Goal: Task Accomplishment & Management: Use online tool/utility

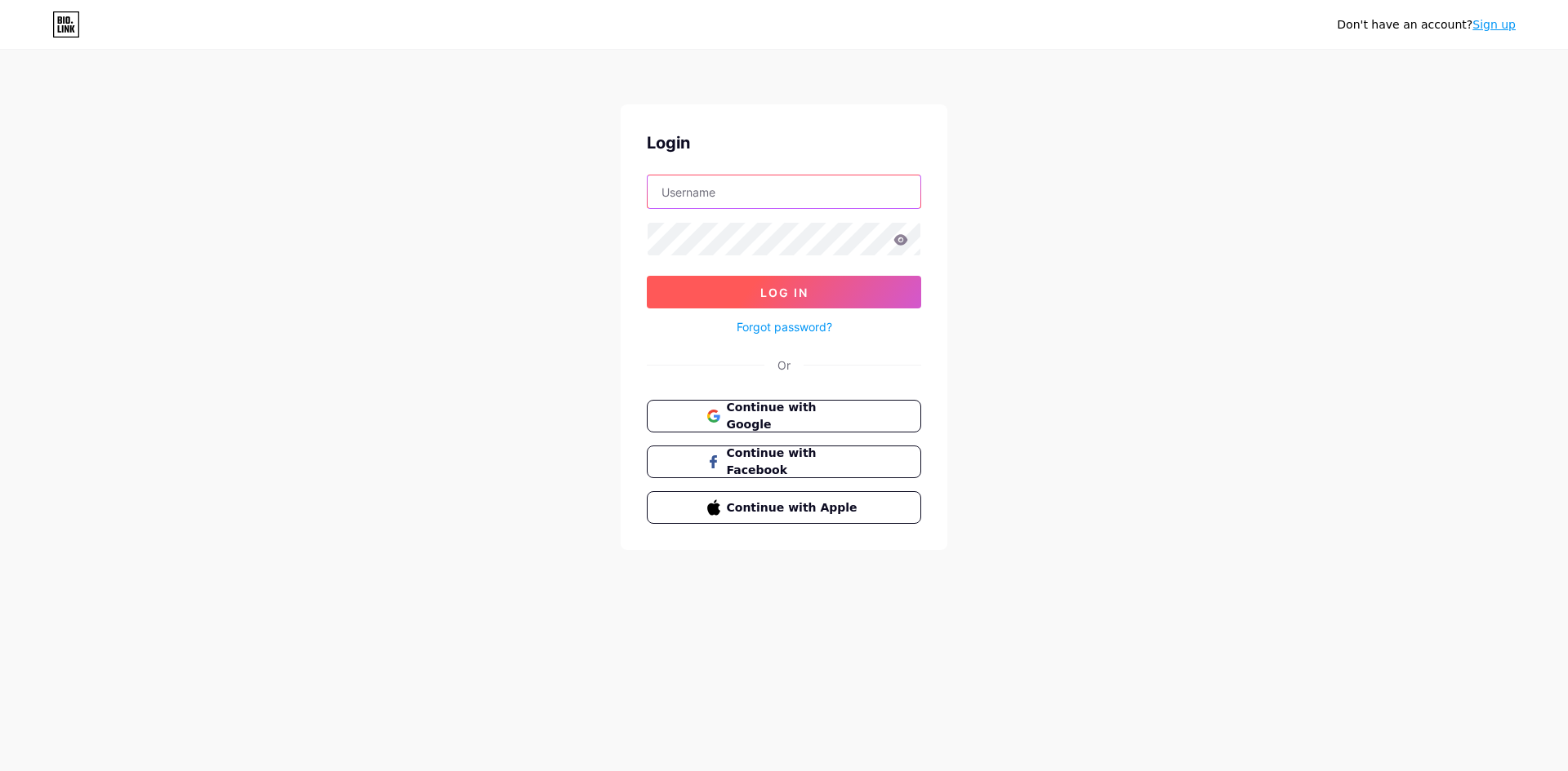
type input "[DOMAIN_NAME][EMAIL_ADDRESS][DOMAIN_NAME]"
click at [721, 289] on button "Log In" at bounding box center [784, 292] width 274 height 33
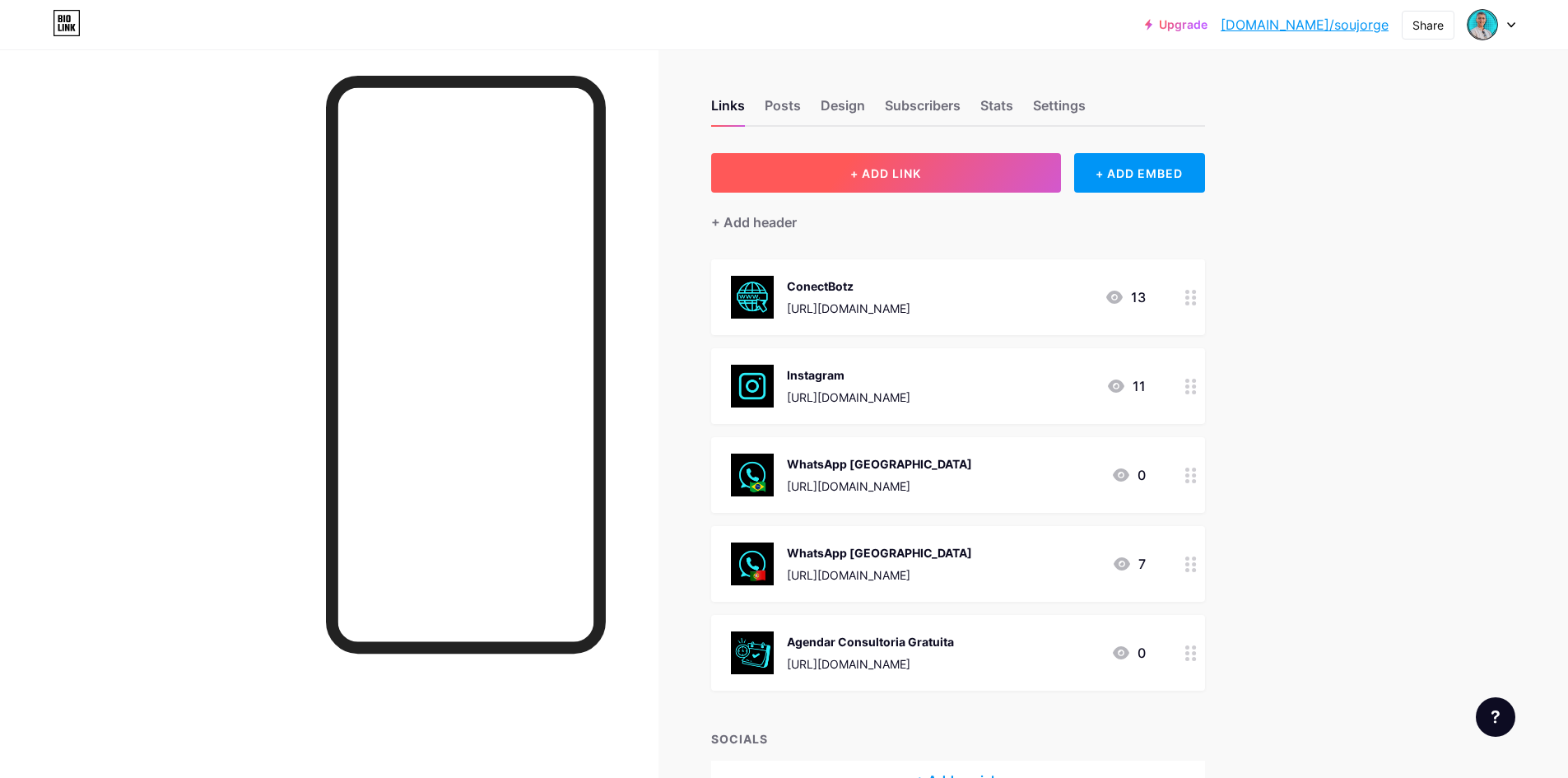
click at [930, 179] on button "+ ADD LINK" at bounding box center [886, 172] width 350 height 40
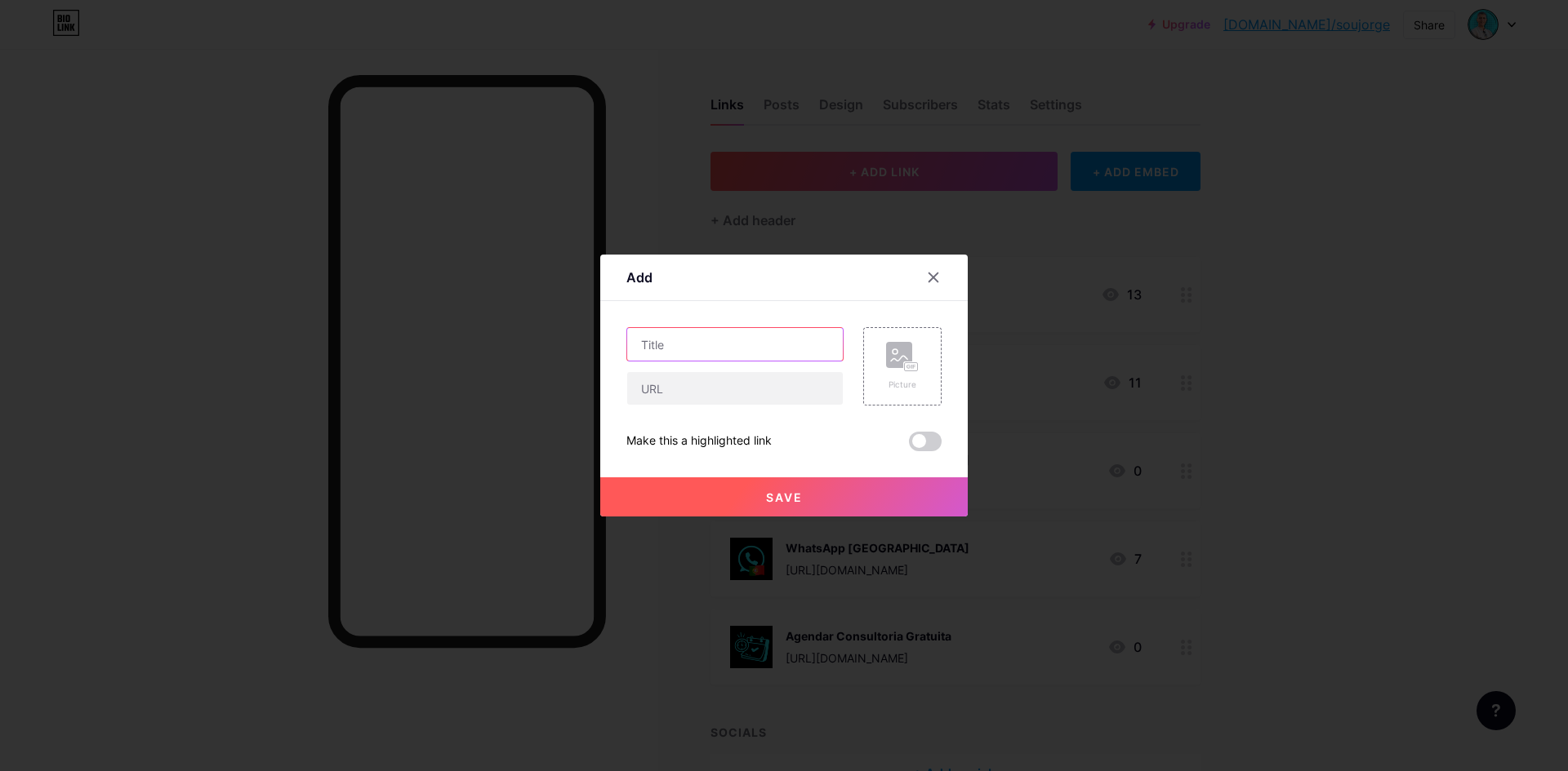
click at [689, 350] on input "text" at bounding box center [735, 344] width 216 height 33
type input "Quem sou"
click at [697, 395] on input "text" at bounding box center [735, 388] width 216 height 33
paste input "[URL][DOMAIN_NAME][PERSON_NAME]"
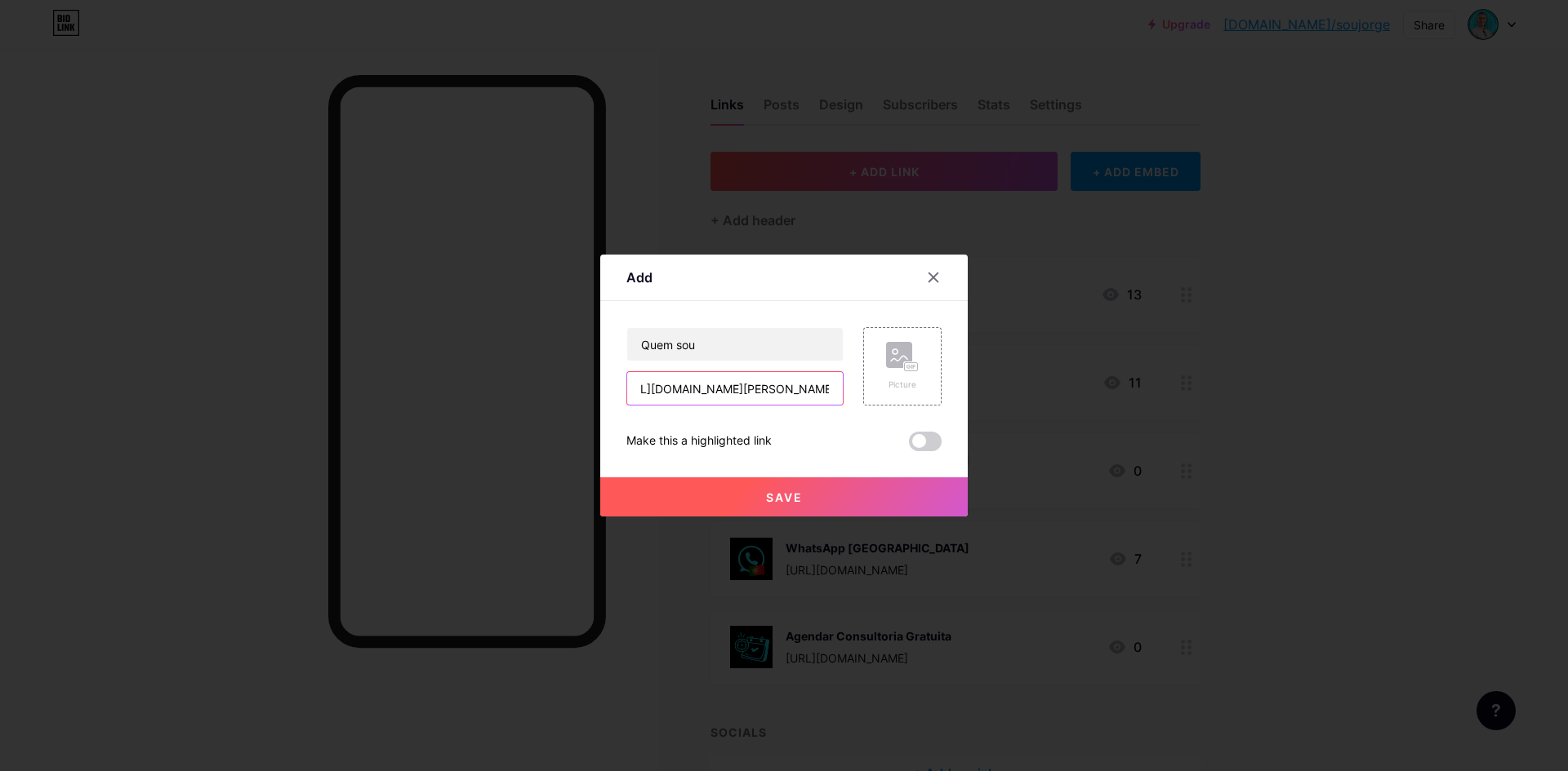
type input "[URL][DOMAIN_NAME][PERSON_NAME]"
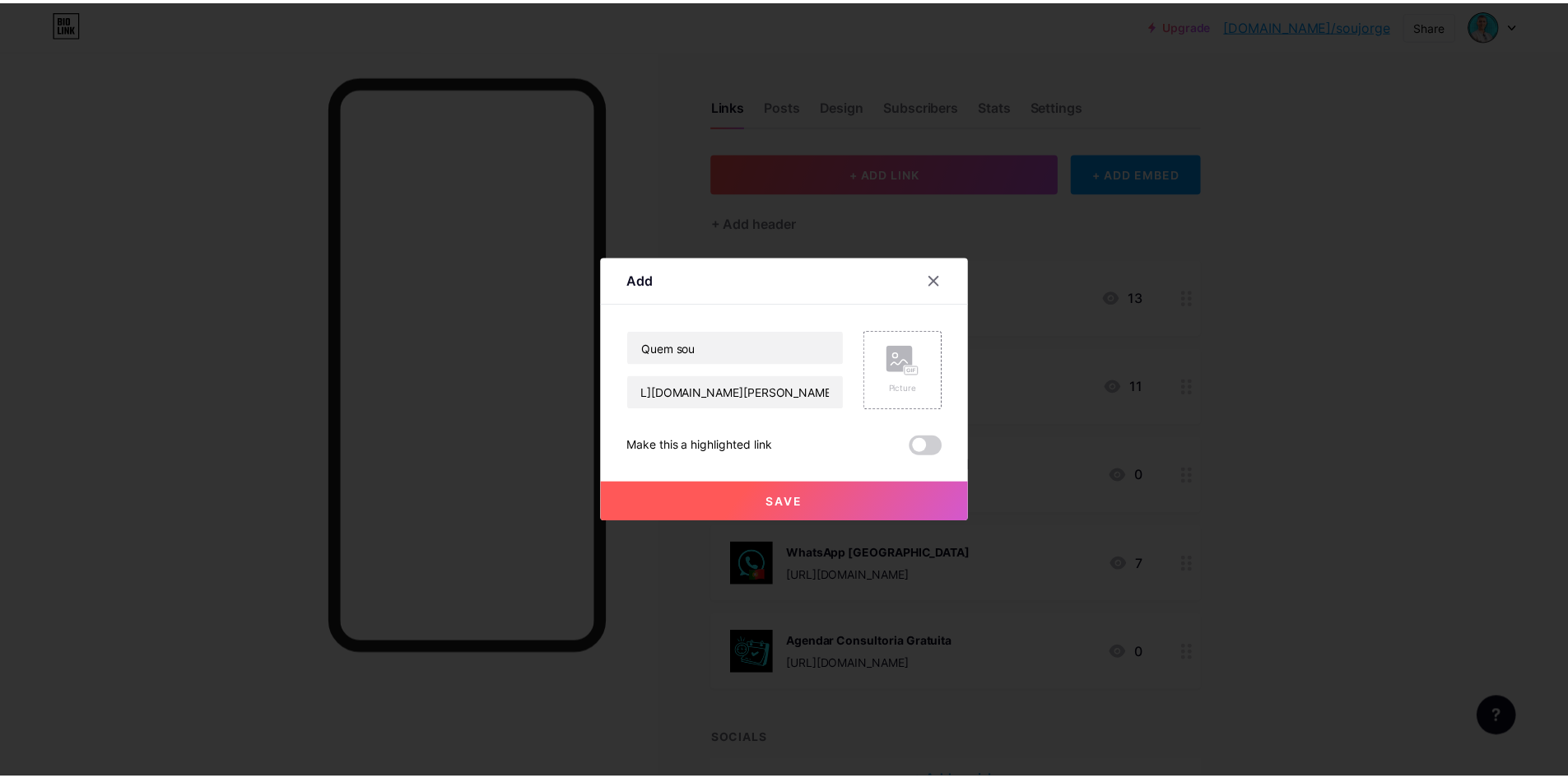
scroll to position [0, 0]
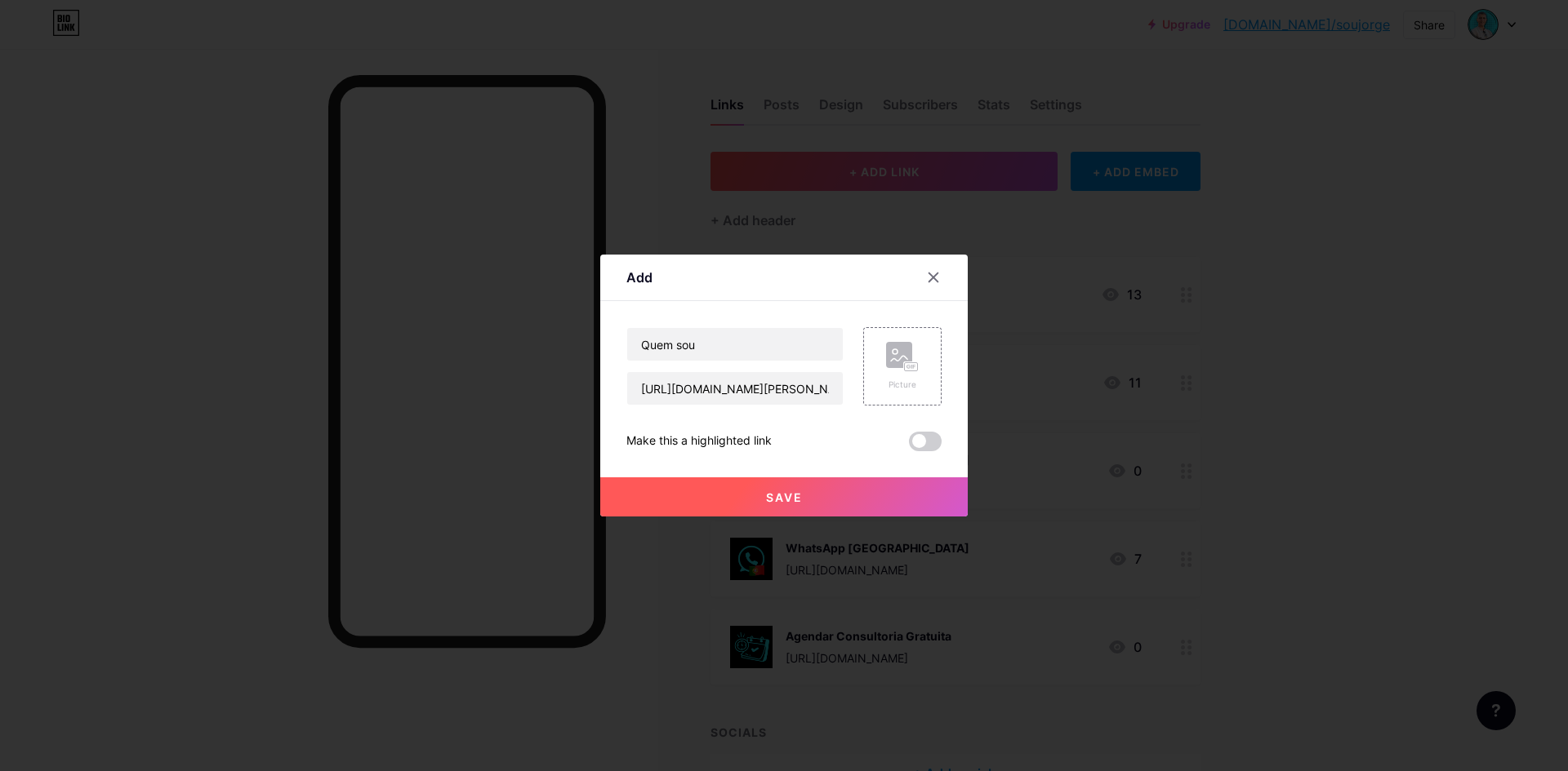
click at [731, 493] on button "Save" at bounding box center [784, 497] width 368 height 39
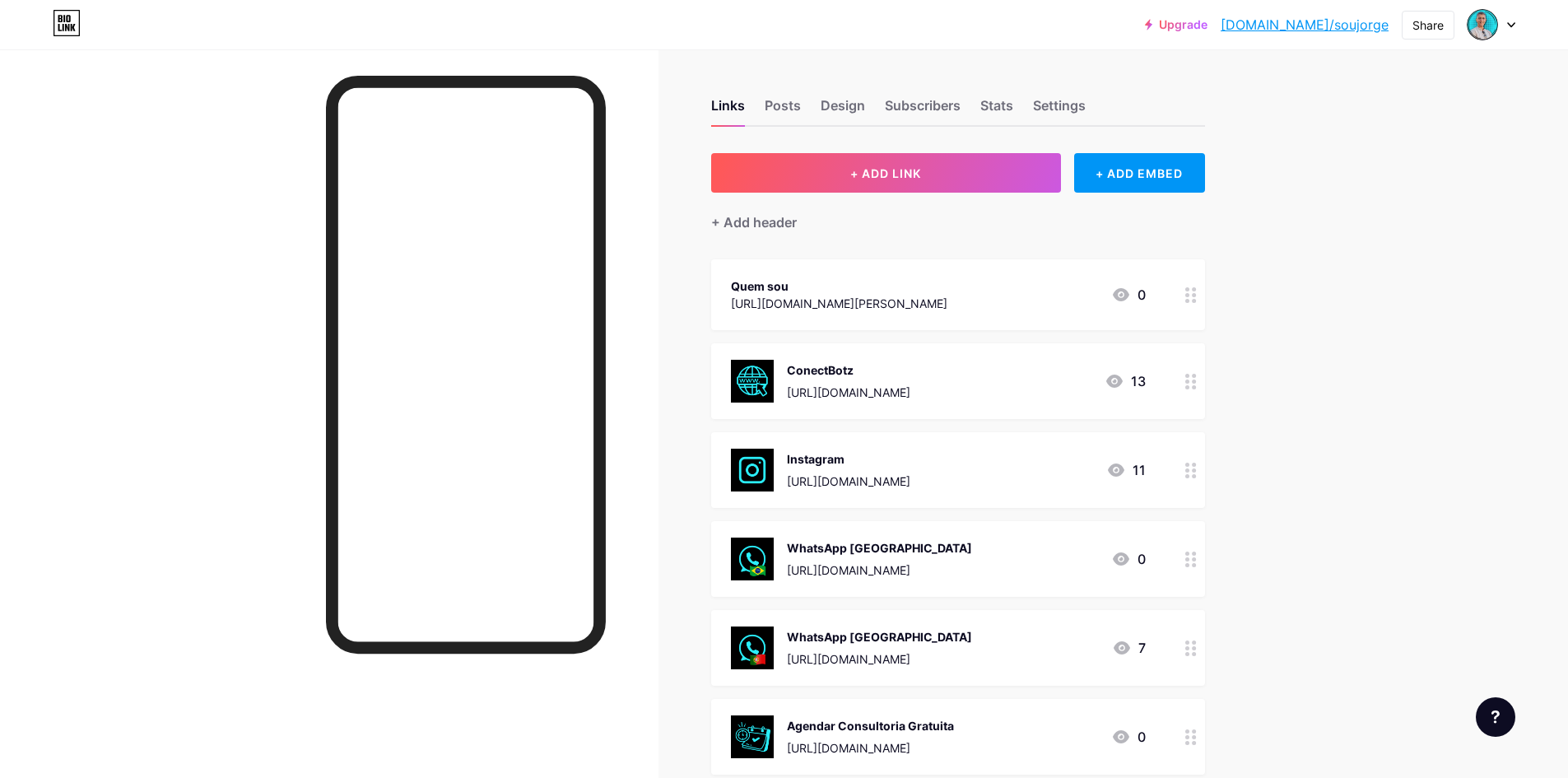
click at [775, 298] on div "[URL][DOMAIN_NAME][PERSON_NAME]" at bounding box center [840, 304] width 217 height 18
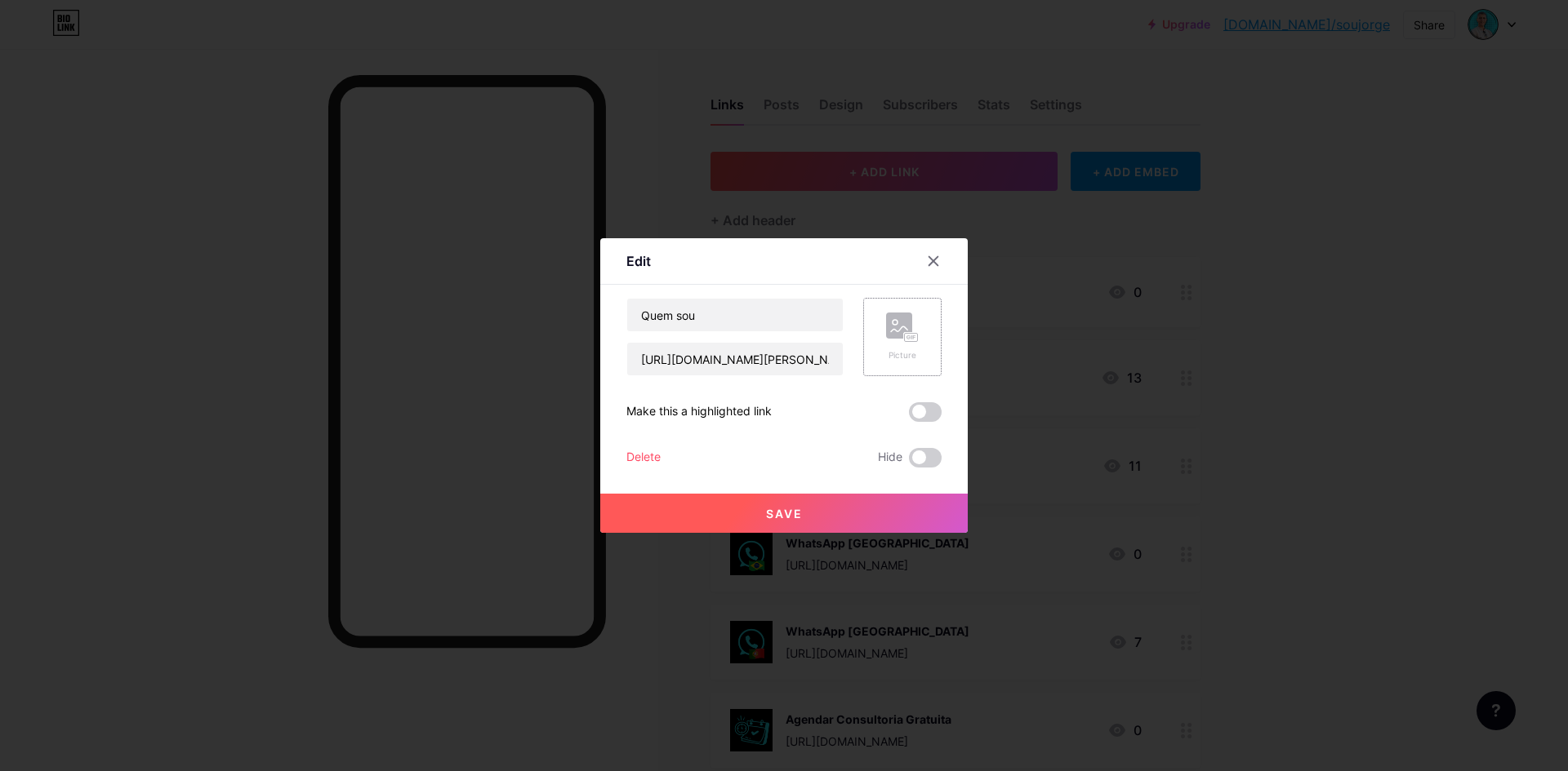
click at [890, 325] on rect at bounding box center [898, 325] width 26 height 26
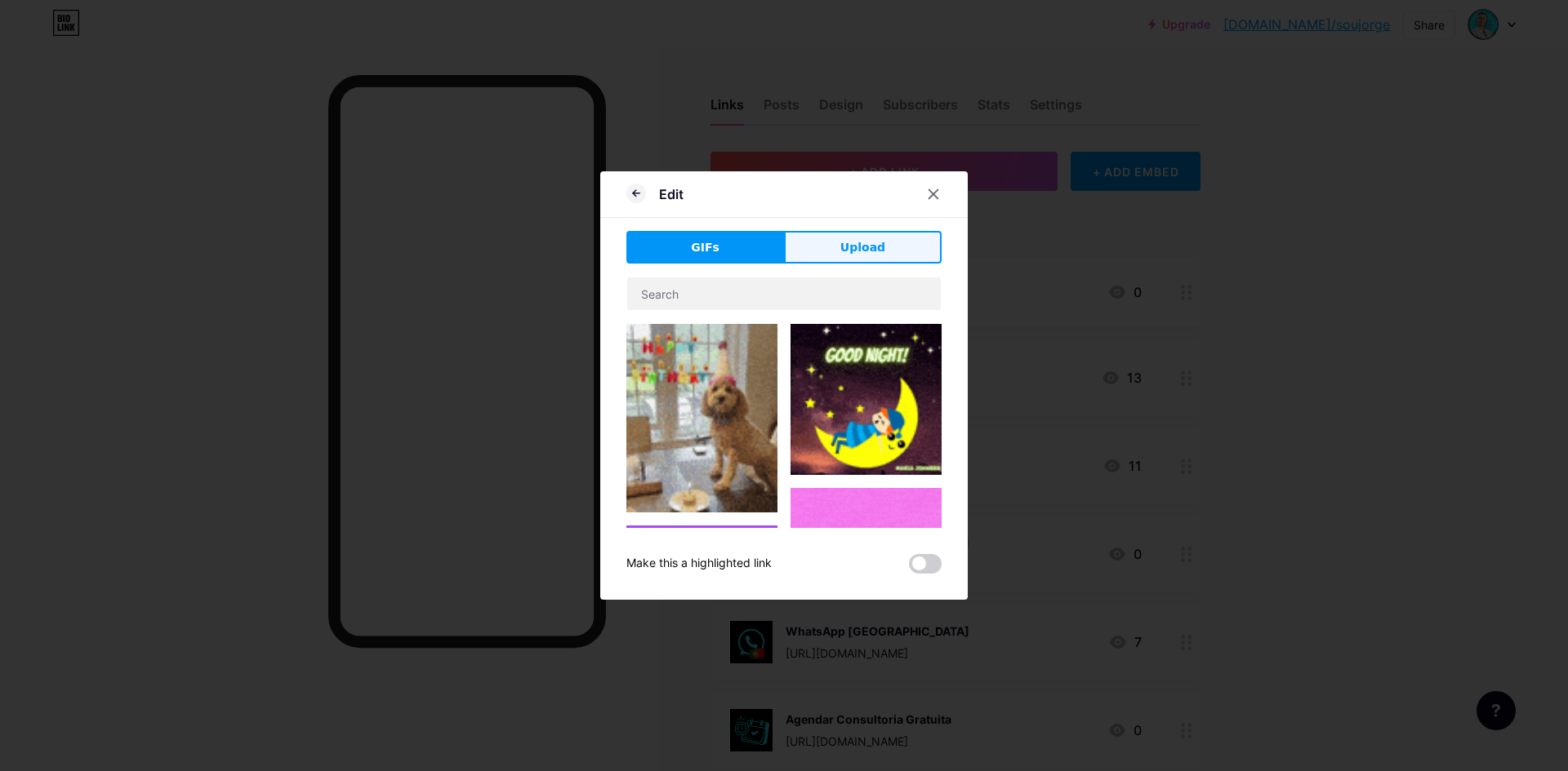
click at [843, 244] on span "Upload" at bounding box center [863, 248] width 45 height 18
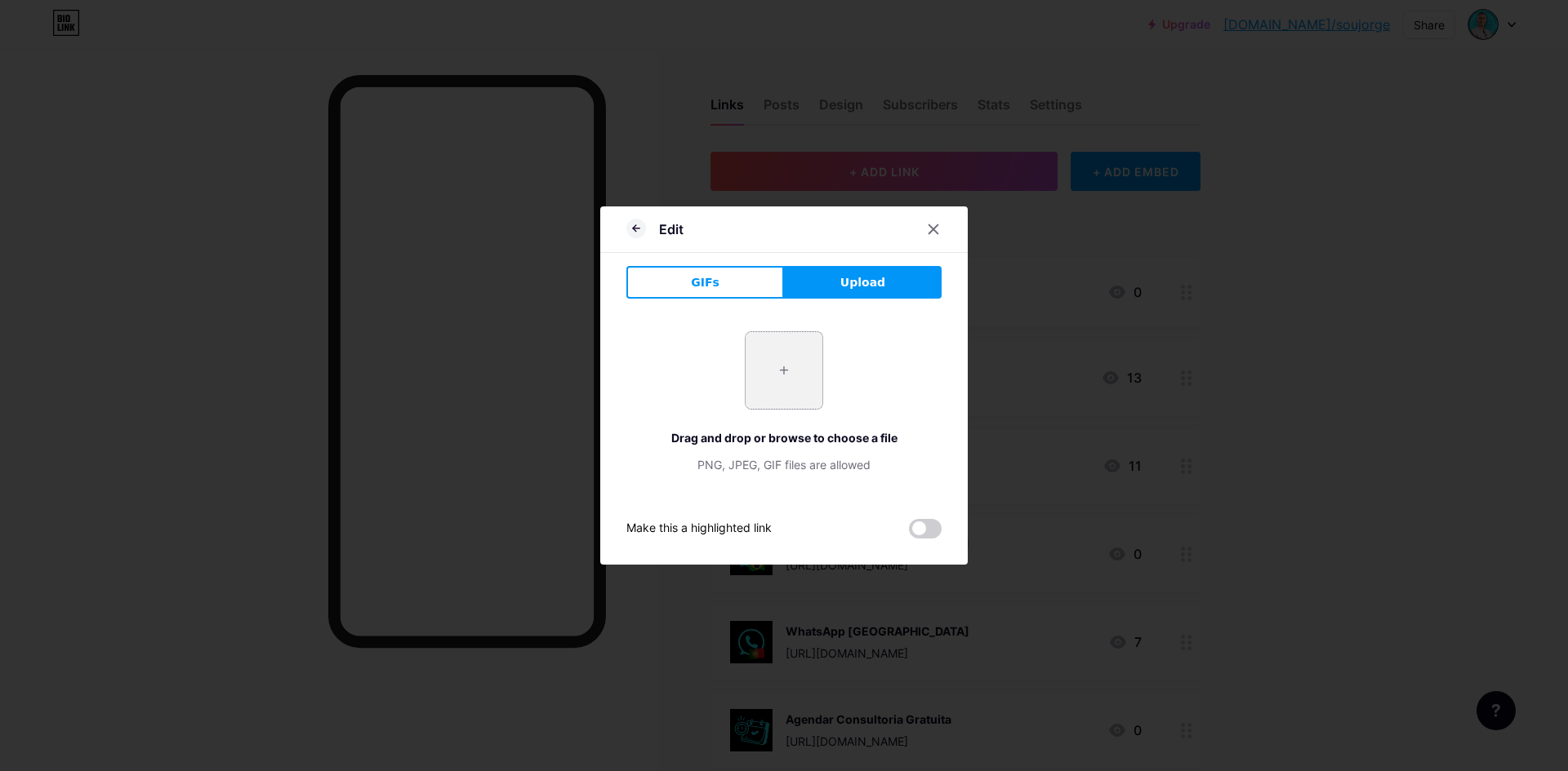
click at [784, 381] on input "file" at bounding box center [784, 371] width 77 height 77
type input "C:\fakepath\Logo - CONECTBOTZ (8).png"
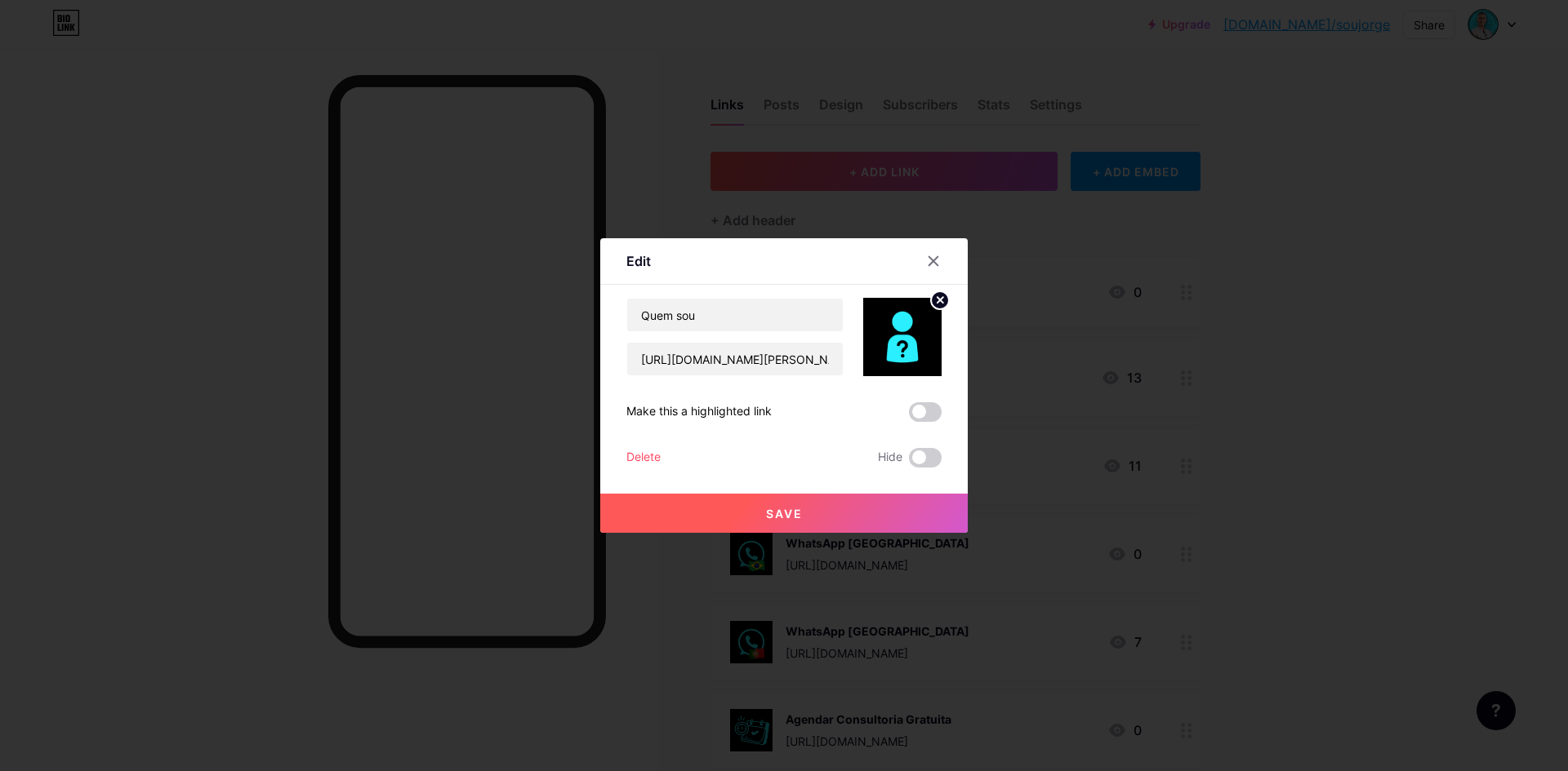
click at [856, 507] on button "Save" at bounding box center [784, 513] width 368 height 39
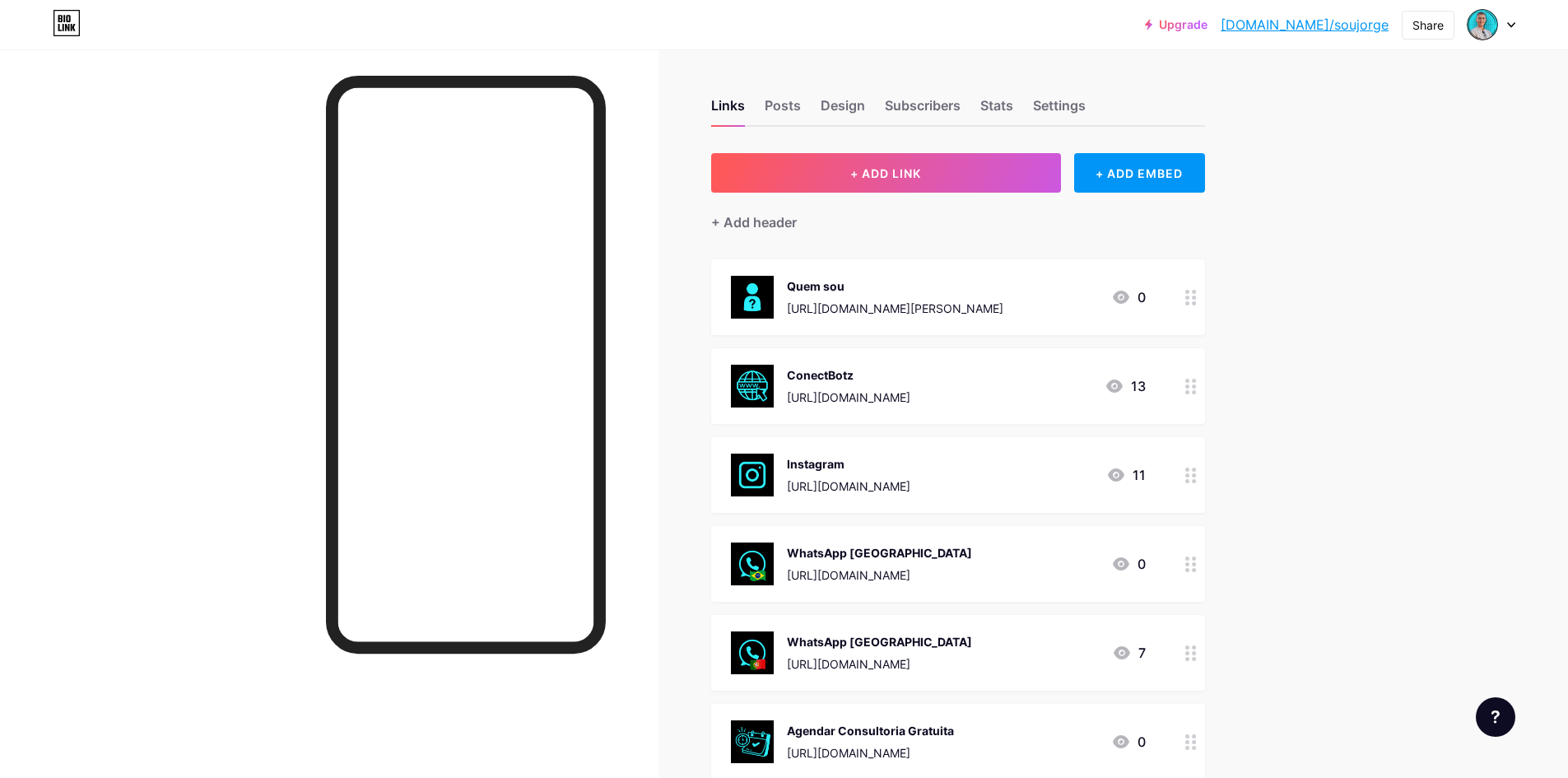
click at [1396, 326] on div "Upgrade [DOMAIN_NAME]/soujor... [DOMAIN_NAME]/soujorge Share Switch accounts [P…" at bounding box center [784, 485] width 1568 height 971
